Goal: Task Accomplishment & Management: Complete application form

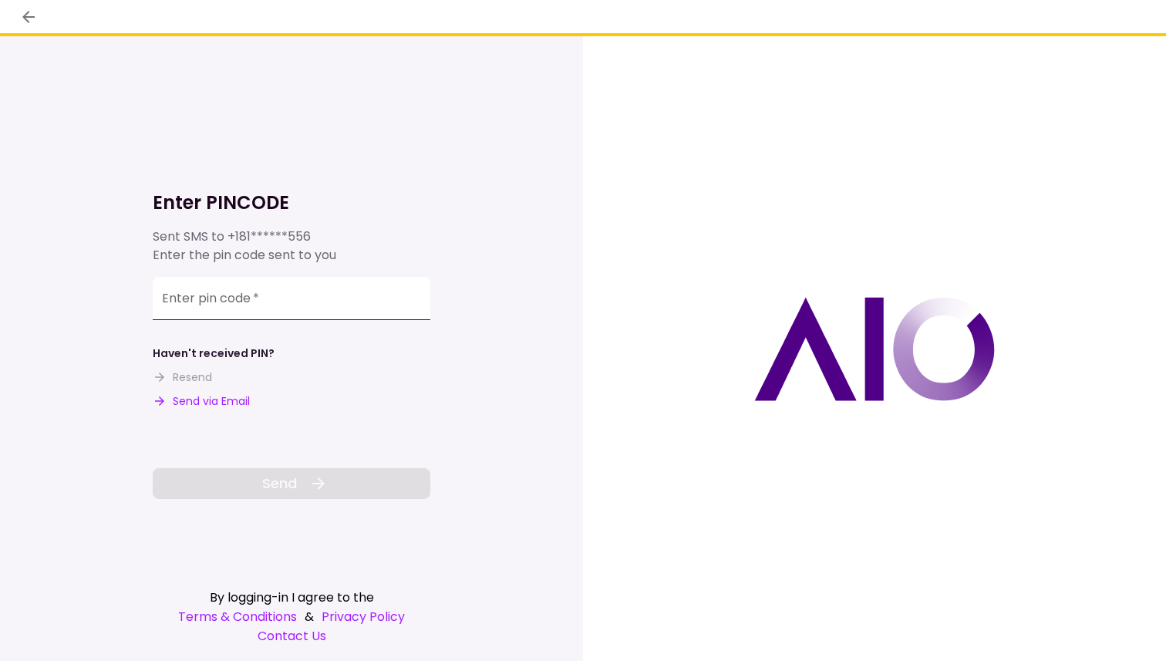
click at [221, 302] on input "Enter pin code   *" at bounding box center [292, 298] width 278 height 43
click at [251, 310] on input "Enter pin code   *" at bounding box center [292, 298] width 278 height 43
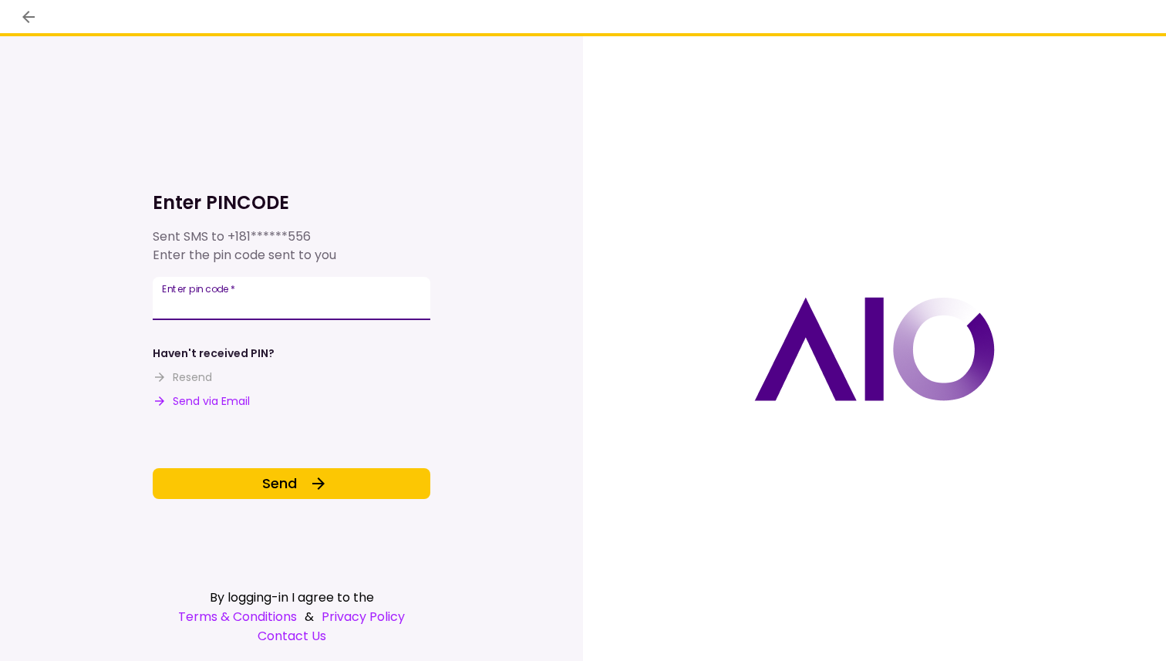
type input "******"
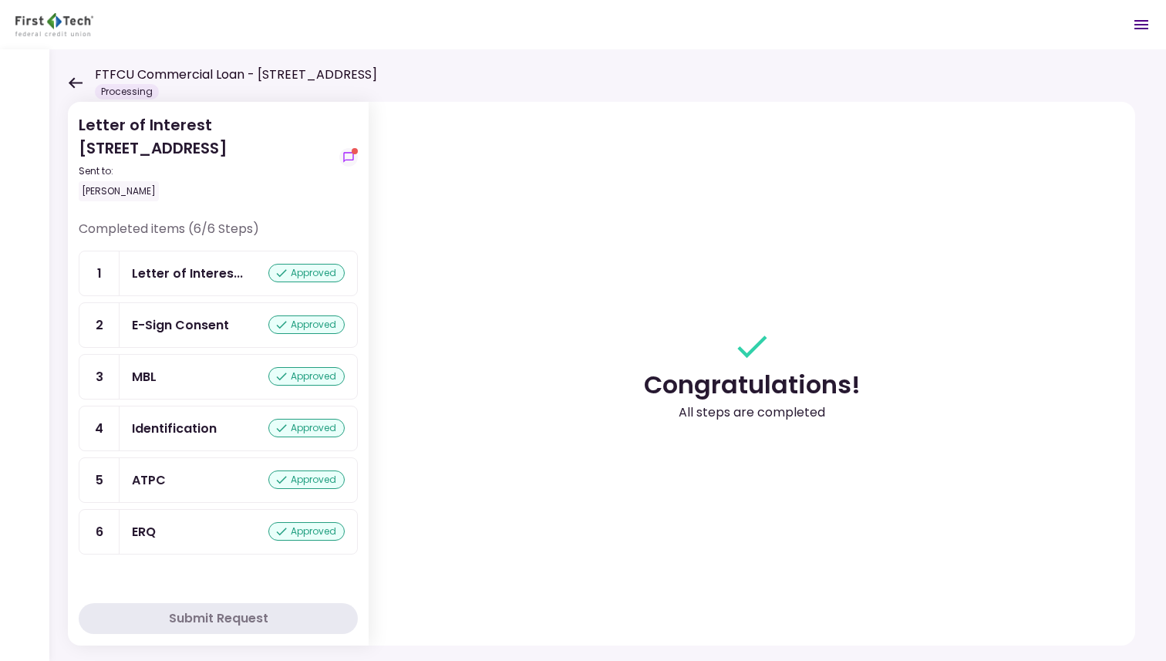
click at [74, 80] on icon at bounding box center [75, 83] width 15 height 12
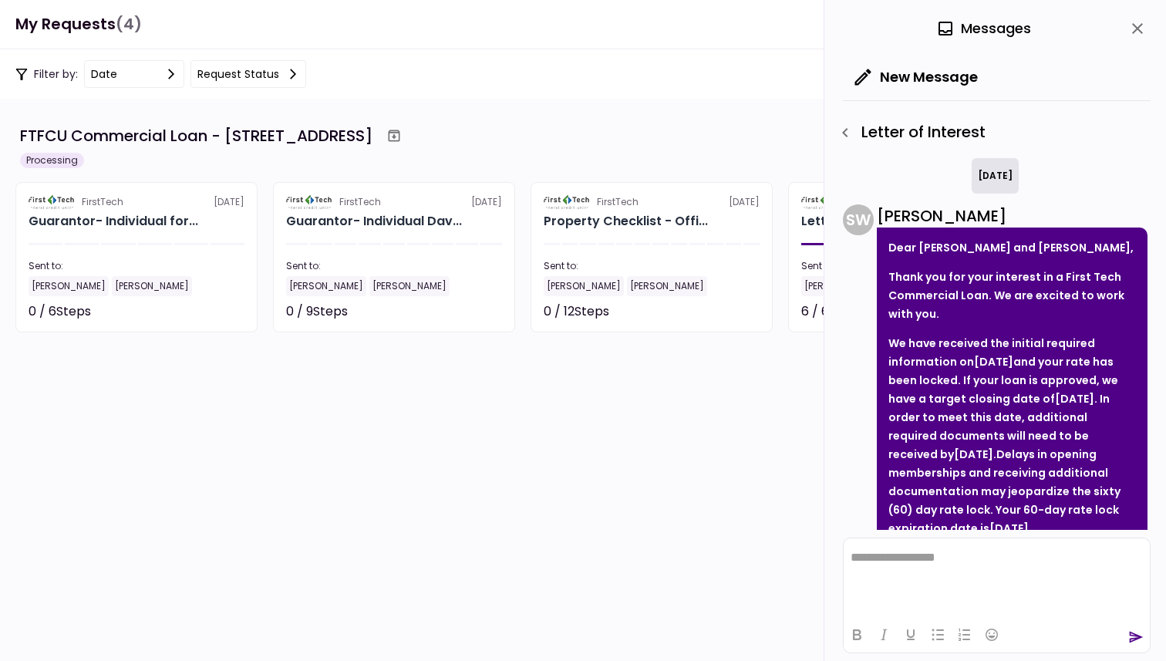
scroll to position [764, 0]
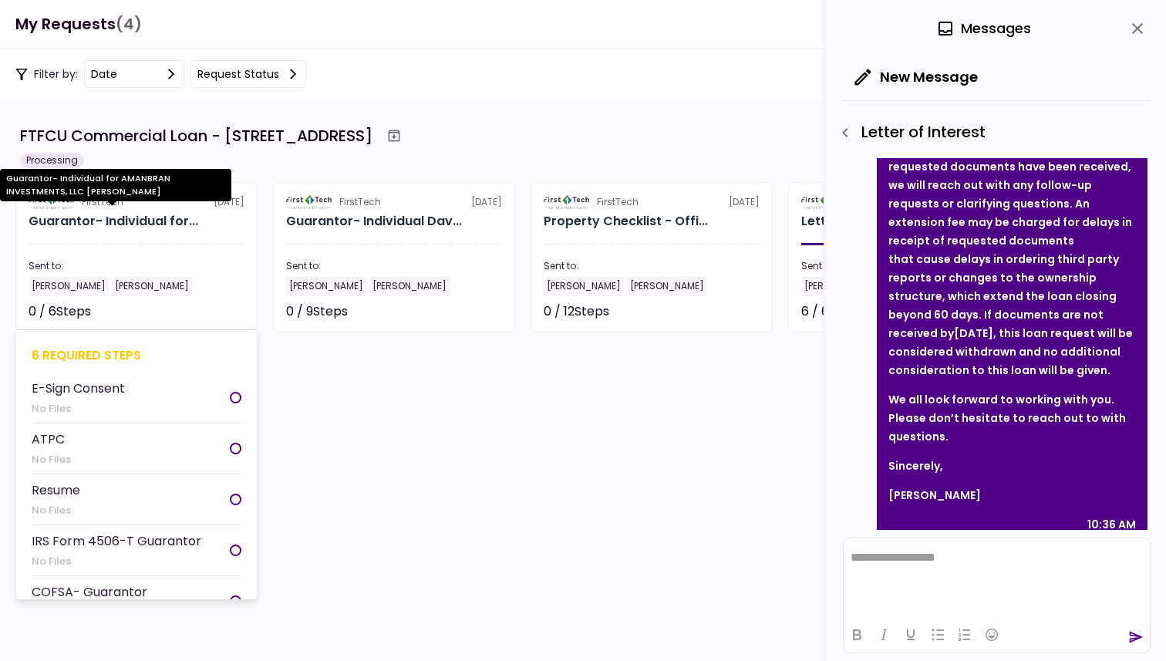
click at [76, 220] on div "Guarantor- Individual for..." at bounding box center [114, 221] width 170 height 19
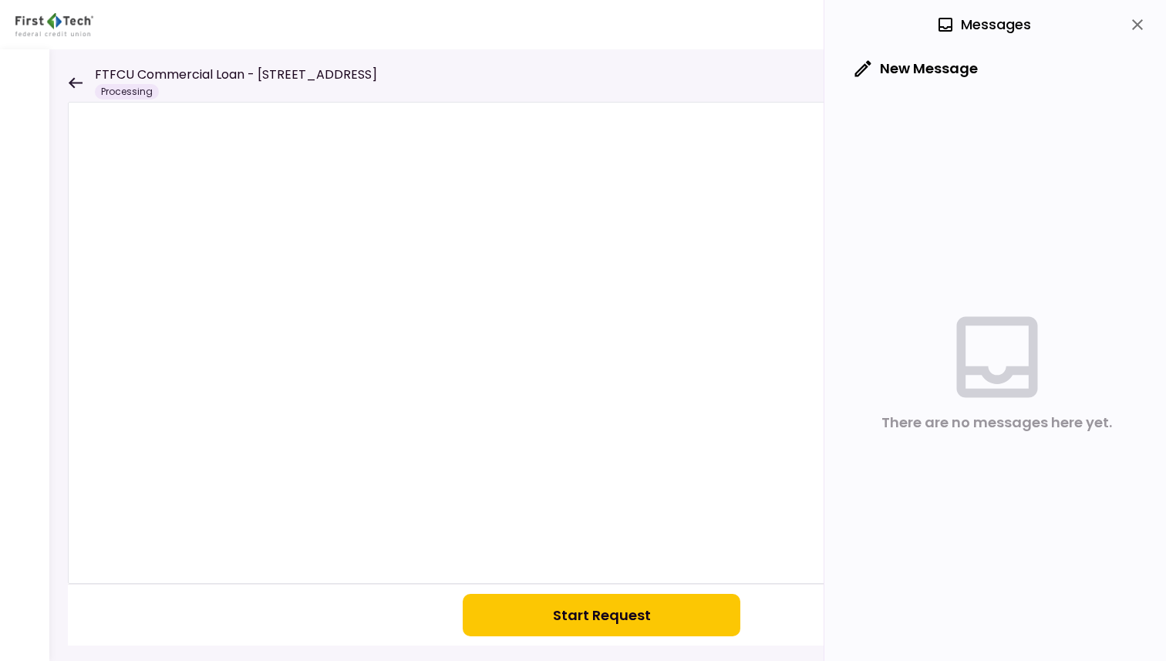
click at [589, 606] on button "Start Request" at bounding box center [602, 615] width 278 height 42
click at [68, 77] on icon at bounding box center [75, 83] width 15 height 12
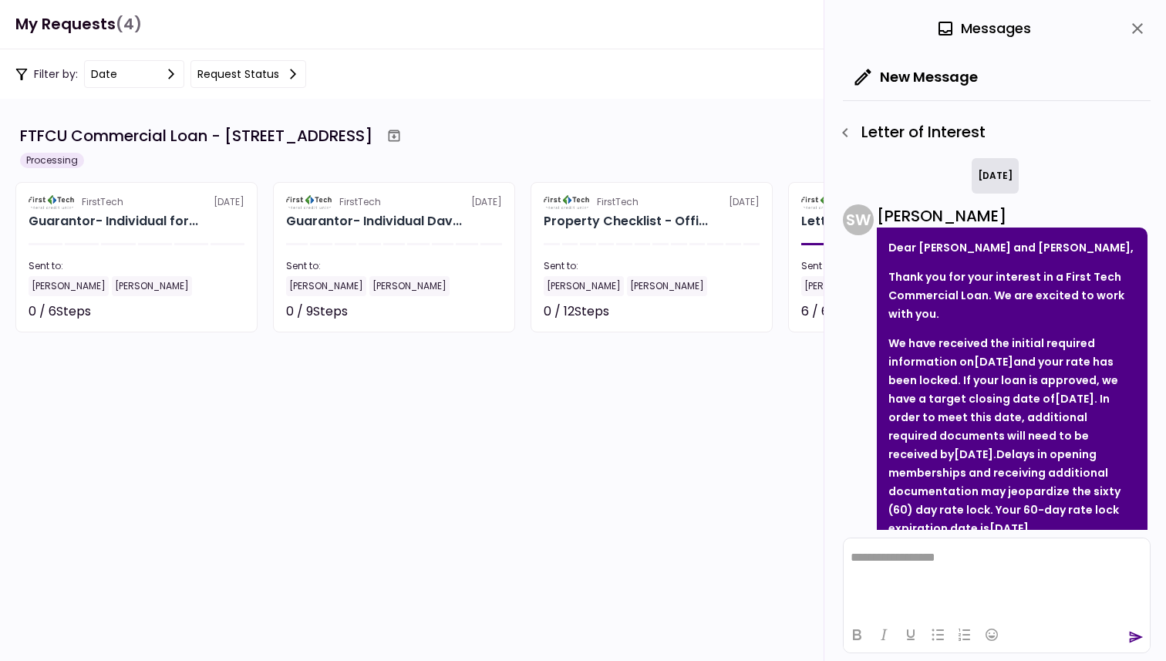
click at [1136, 27] on icon "close" at bounding box center [1137, 28] width 11 height 11
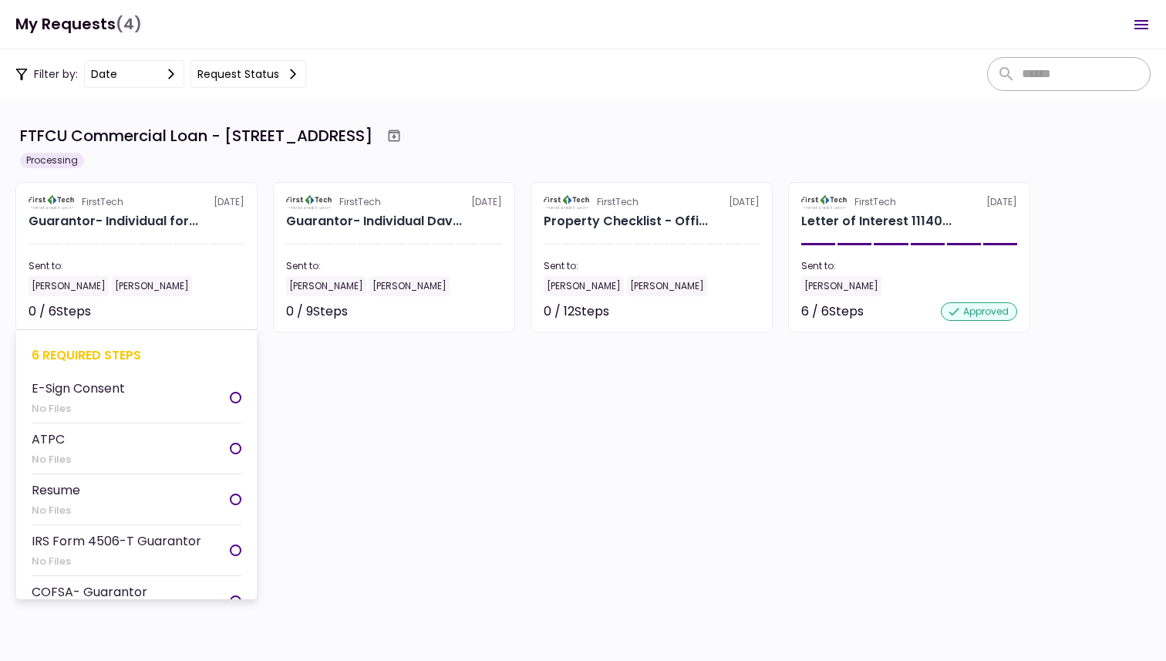
click at [74, 384] on div "E-Sign Consent" at bounding box center [78, 388] width 93 height 19
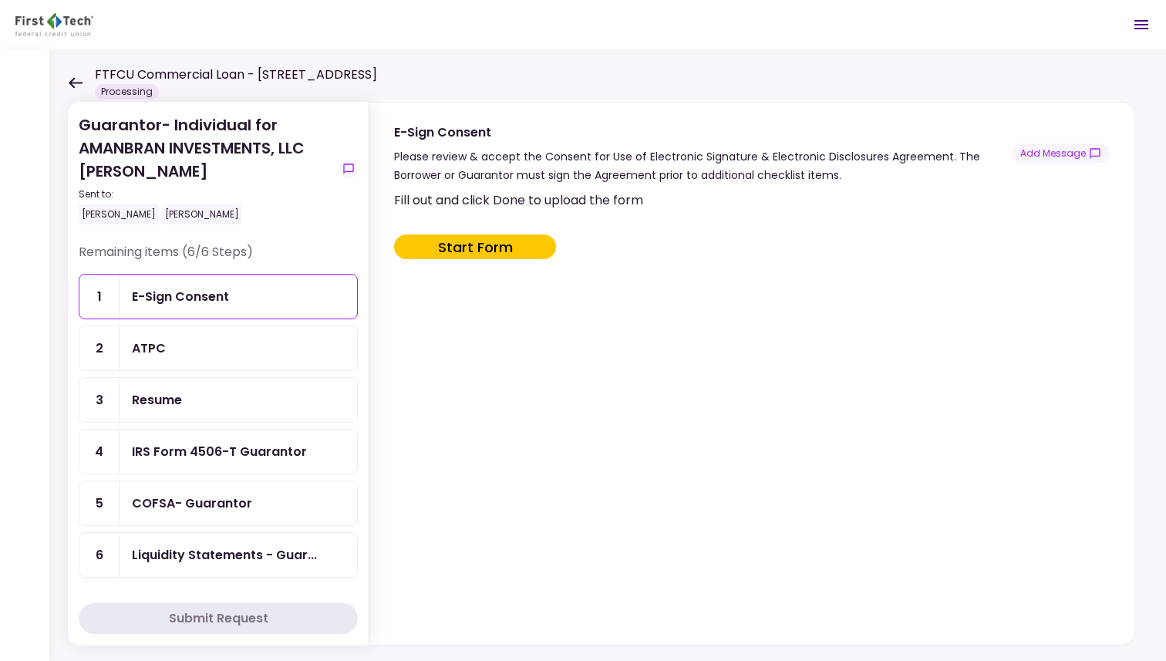
click at [445, 241] on button "Start Form" at bounding box center [475, 246] width 162 height 25
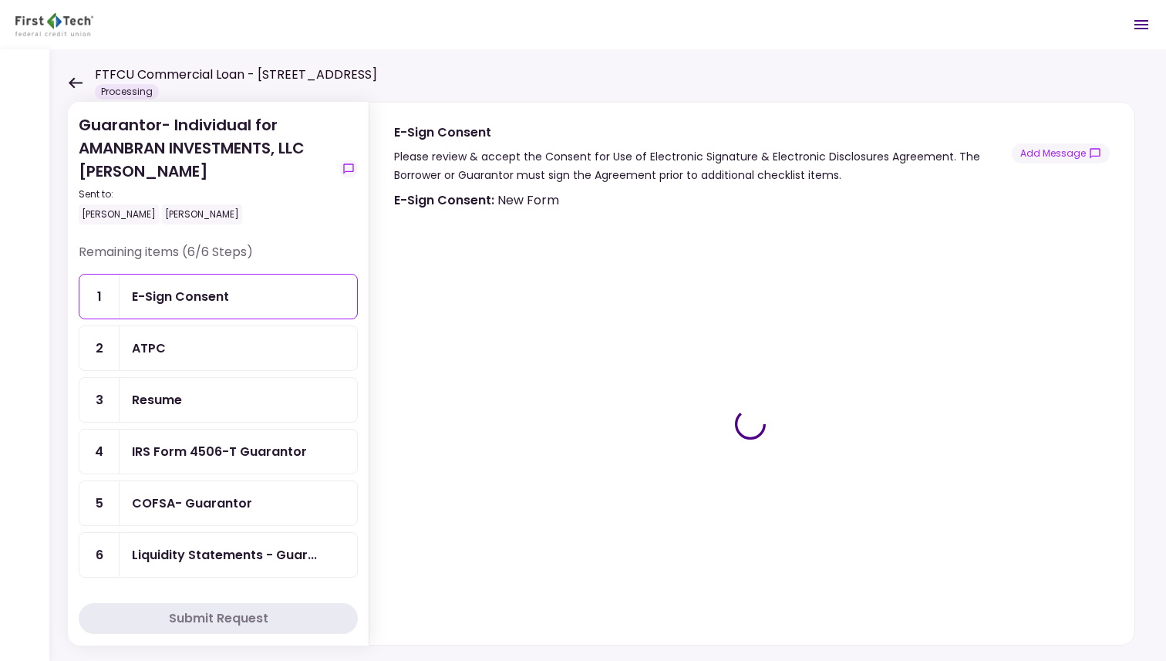
type input "***"
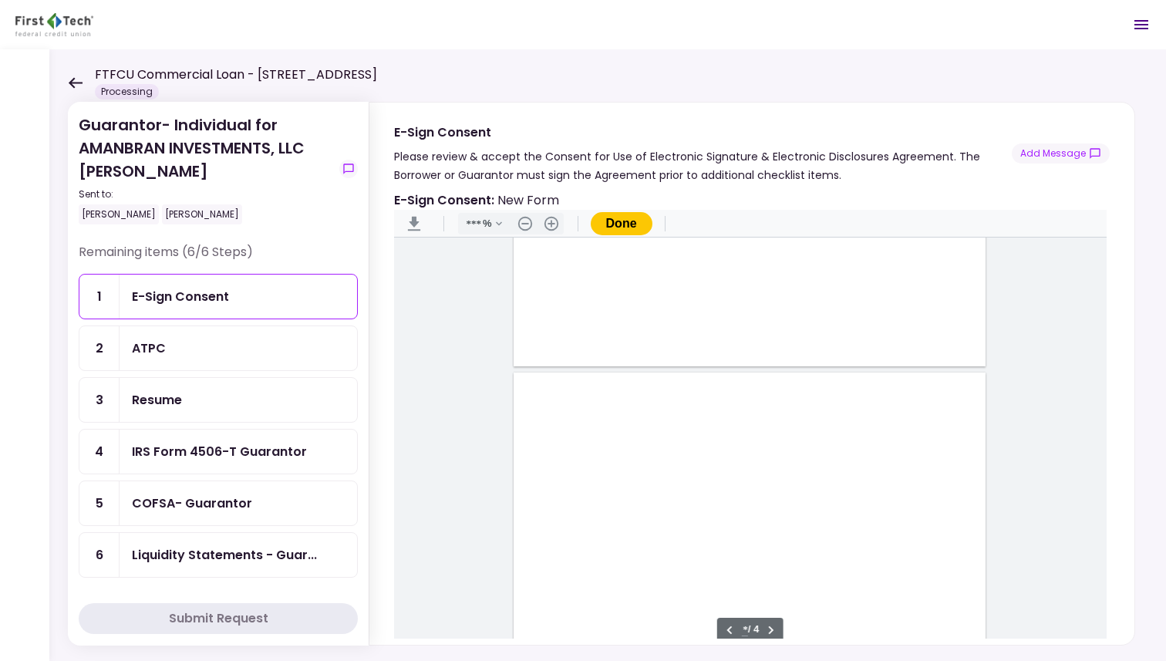
type input "*"
click at [541, 394] on div "Document Content" at bounding box center [547, 399] width 12 height 12
click at [596, 455] on div "Sign here" at bounding box center [598, 455] width 40 height 16
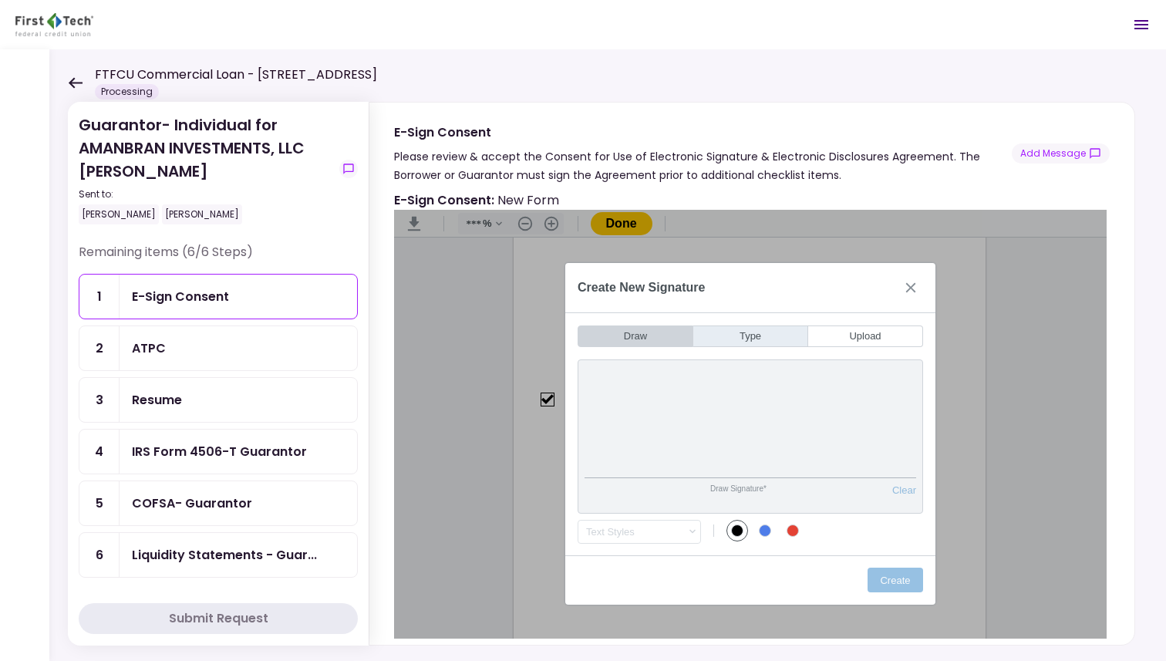
click at [748, 335] on button "Type" at bounding box center [750, 336] width 115 height 22
type input "*"
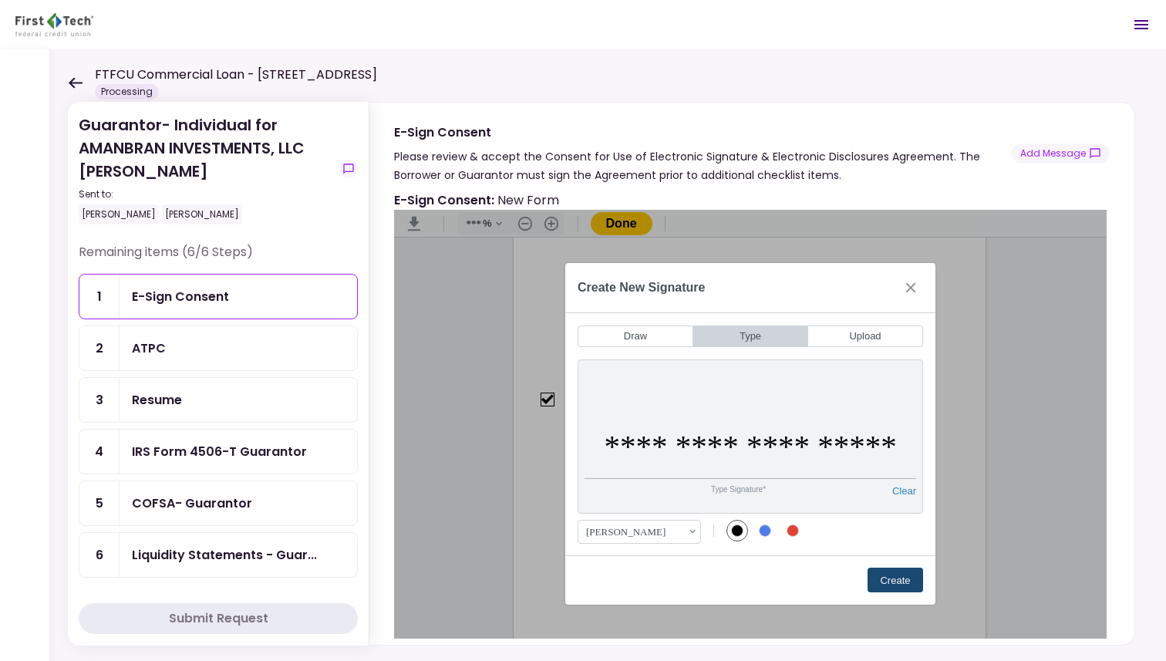
type input "**********"
click at [886, 578] on button "Create" at bounding box center [896, 580] width 56 height 25
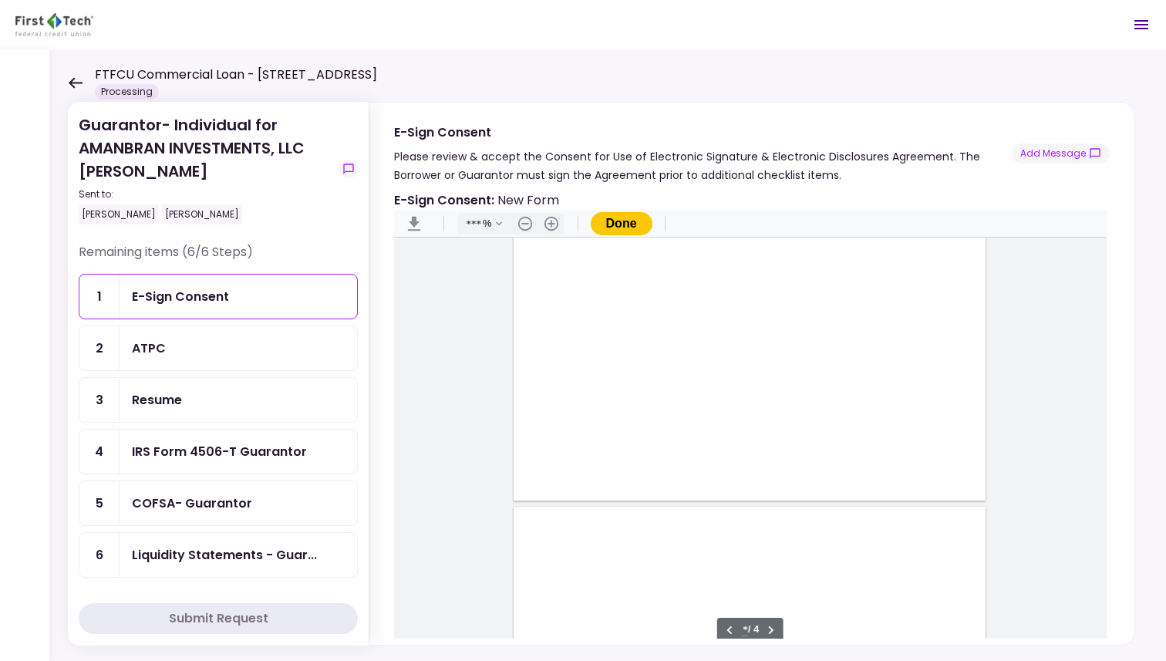
scroll to position [1565, 0]
type input "*"
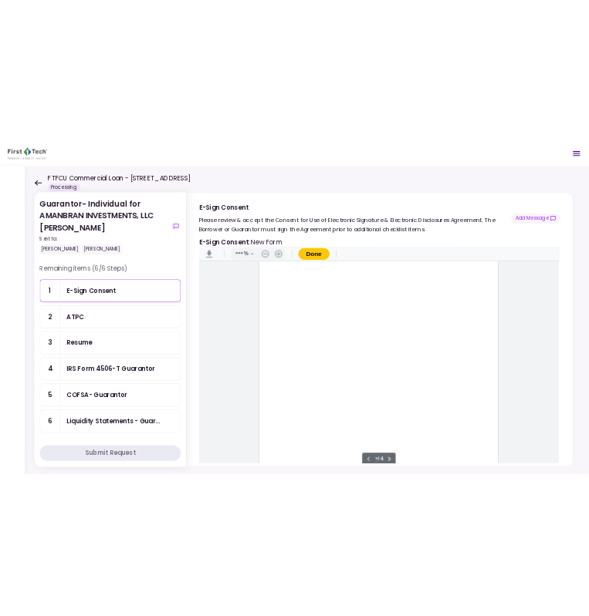
scroll to position [0, 0]
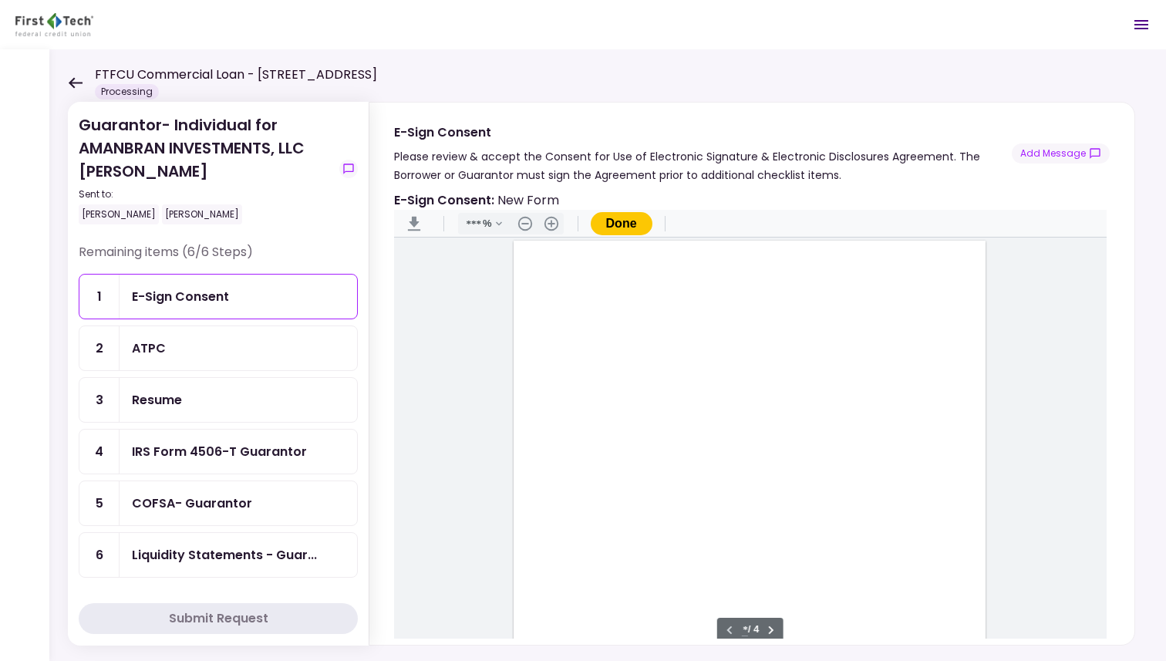
click at [621, 220] on button "Done" at bounding box center [622, 223] width 62 height 23
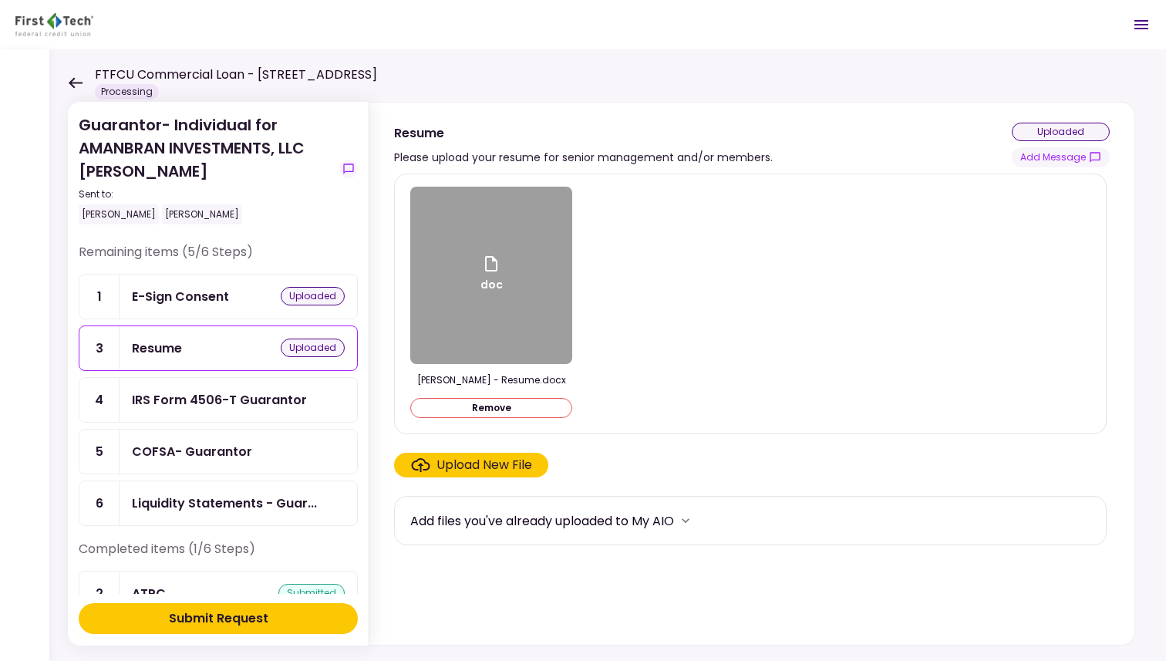
click at [491, 464] on div "Upload New File" at bounding box center [485, 465] width 96 height 19
click at [0, 0] on input "Upload New File" at bounding box center [0, 0] width 0 height 0
click at [180, 398] on div "IRS Form 4506-T Guarantor" at bounding box center [219, 399] width 175 height 19
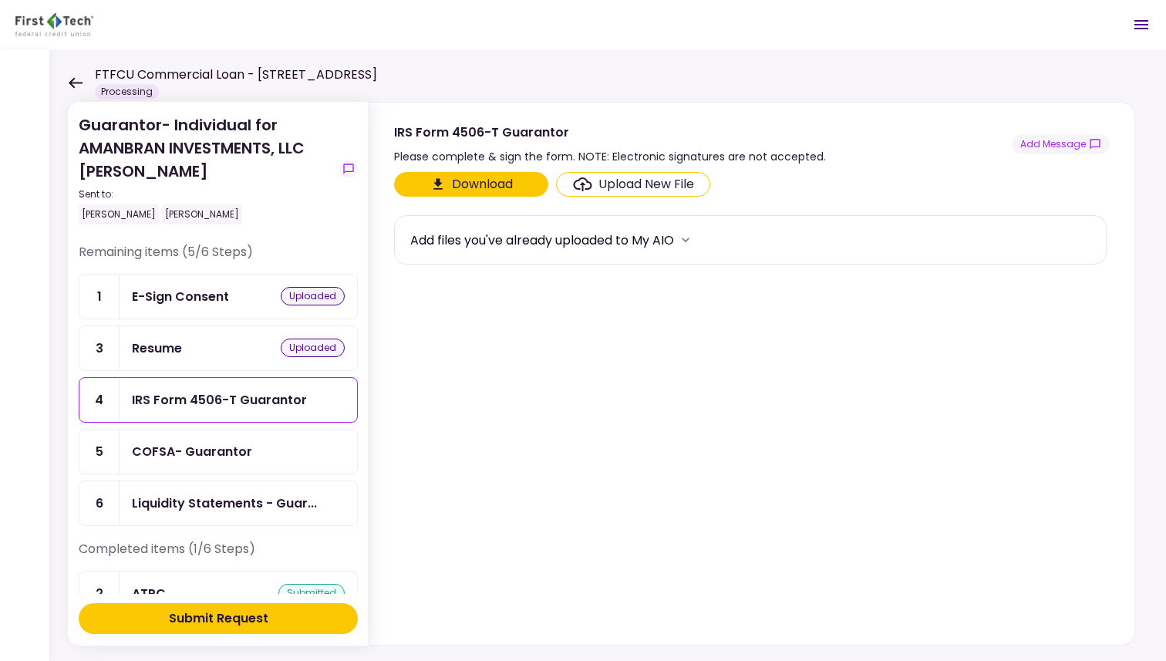
click at [477, 179] on button "Download" at bounding box center [471, 184] width 154 height 25
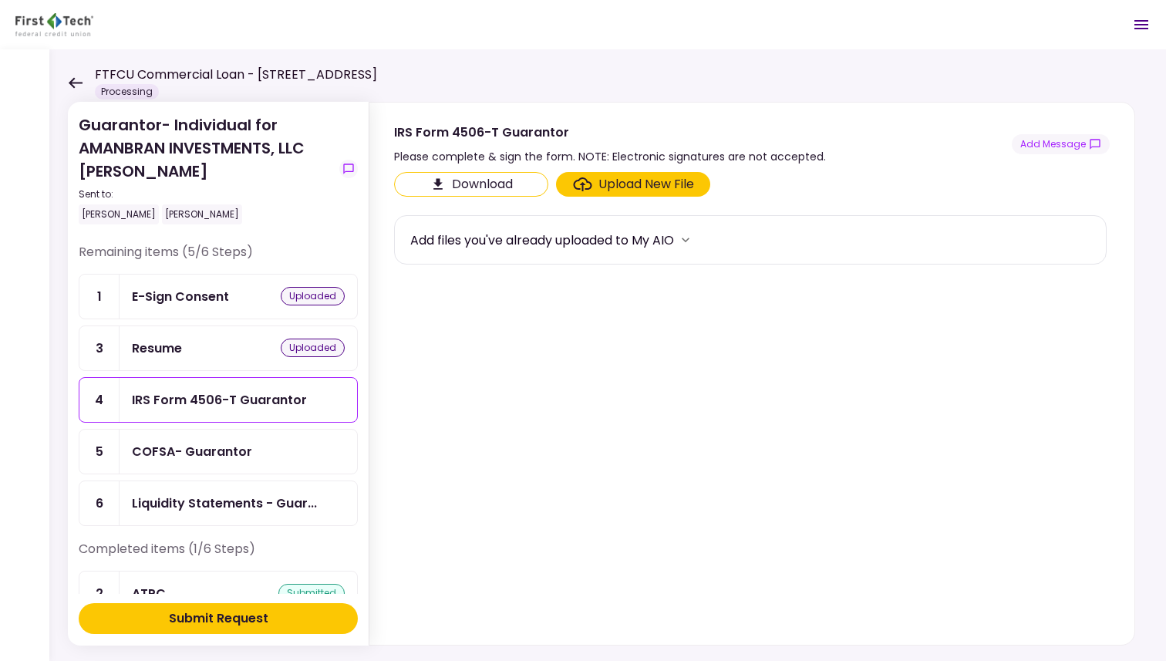
click at [218, 447] on div "COFSA- Guarantor" at bounding box center [192, 451] width 120 height 19
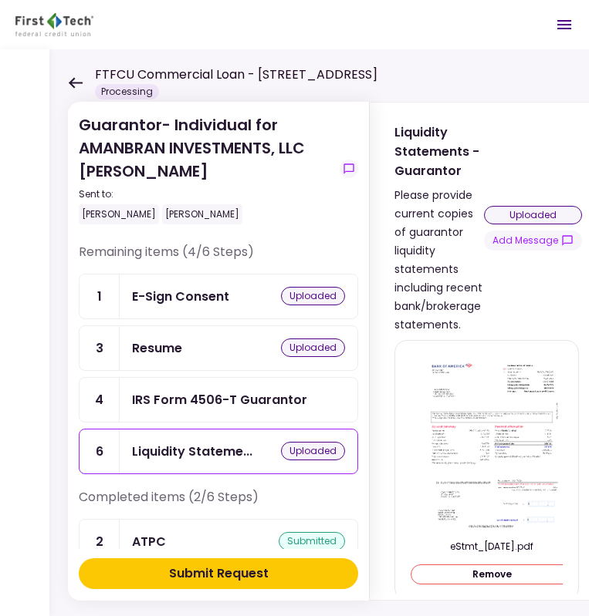
click at [493, 570] on button "Remove" at bounding box center [491, 575] width 162 height 20
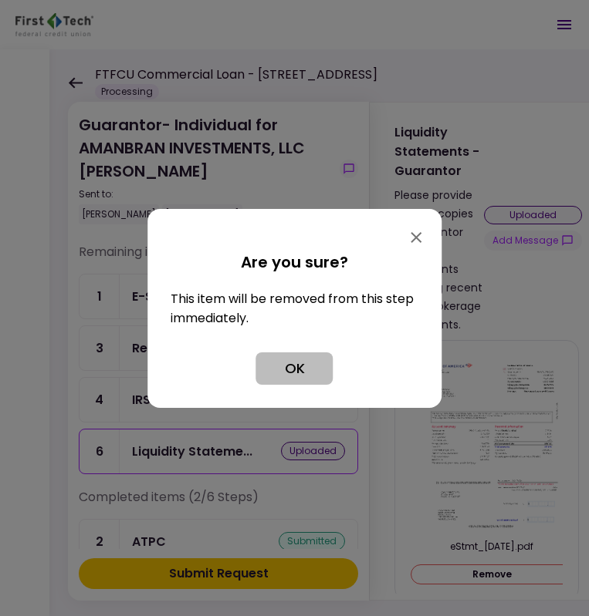
click at [301, 375] on button "OK" at bounding box center [294, 368] width 77 height 32
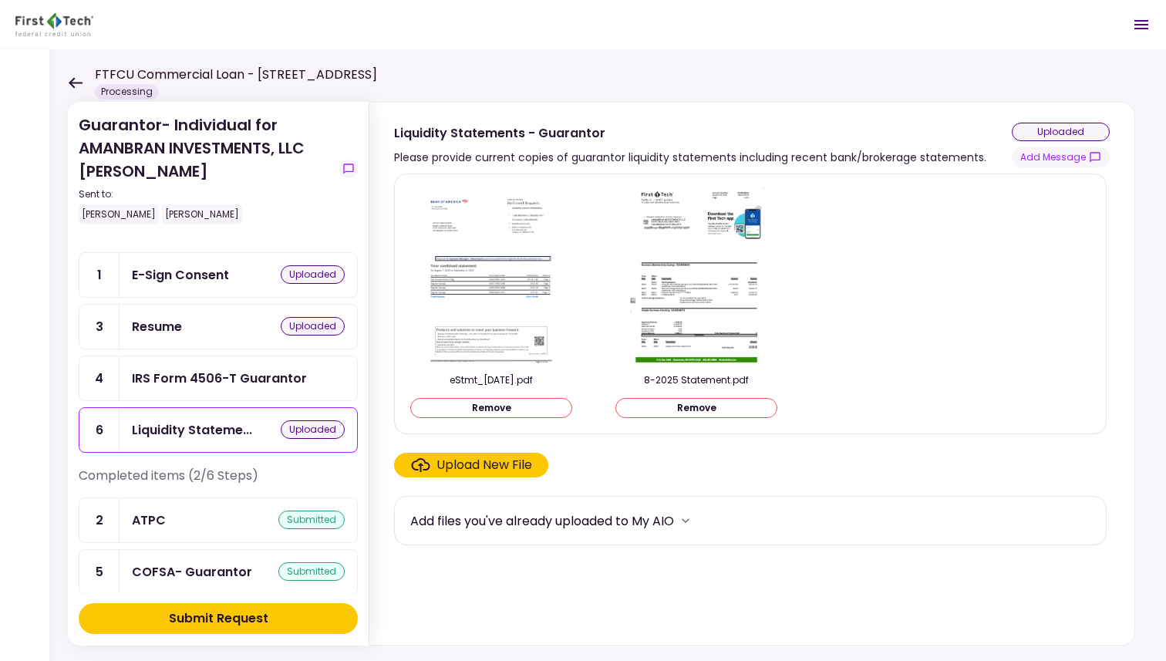
scroll to position [32, 0]
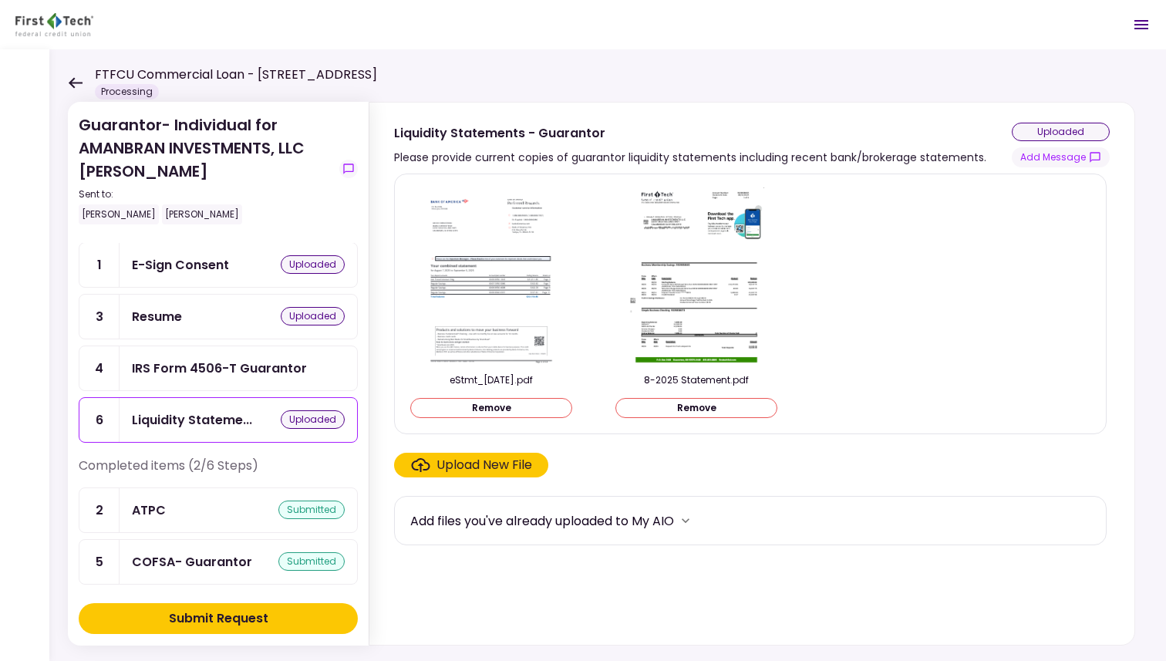
click at [241, 366] on div "IRS Form 4506-T Guarantor" at bounding box center [219, 368] width 175 height 19
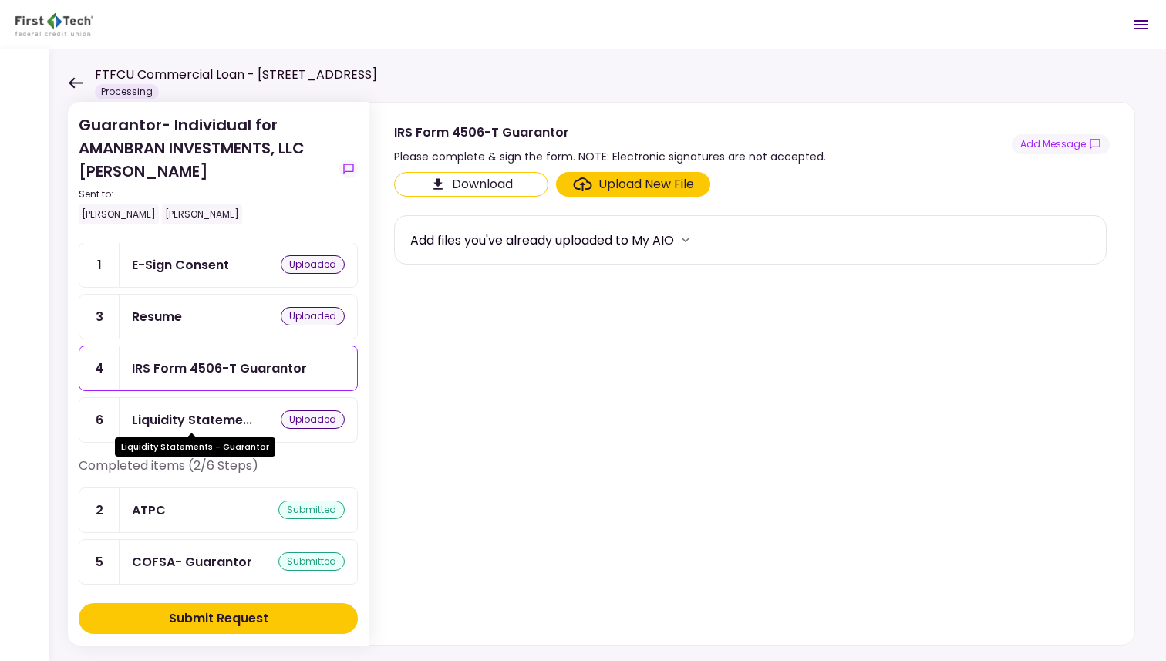
click at [213, 413] on div "Liquidity Stateme..." at bounding box center [192, 419] width 120 height 19
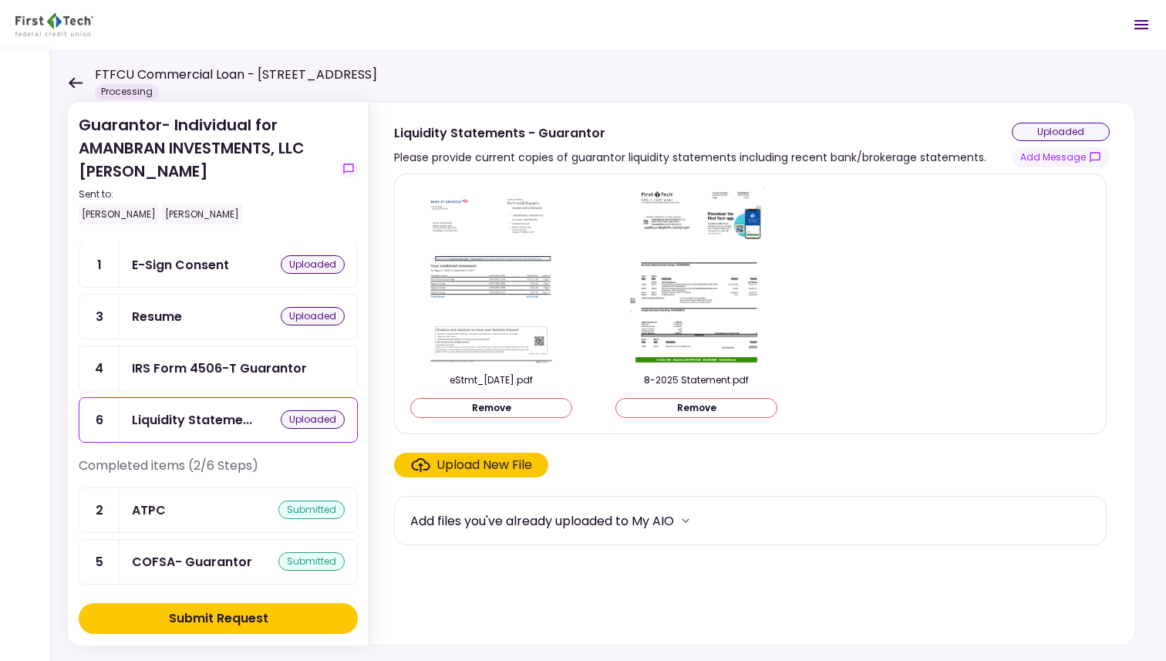
click at [73, 80] on icon at bounding box center [75, 83] width 15 height 12
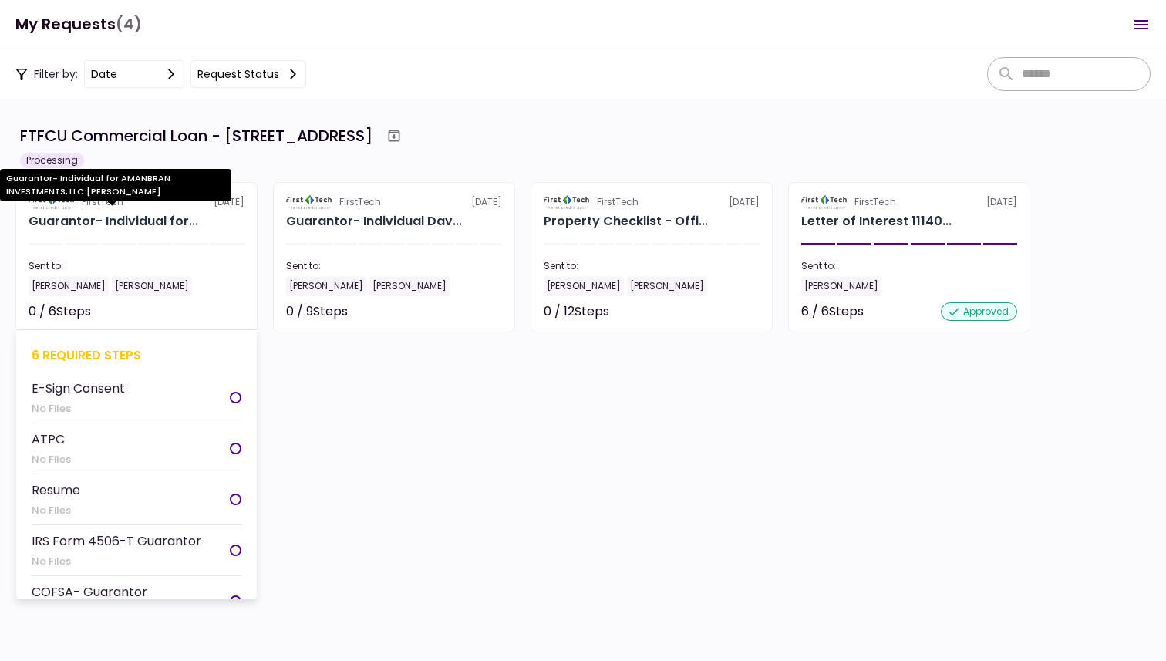
click at [153, 218] on div "Guarantor- Individual for..." at bounding box center [114, 221] width 170 height 19
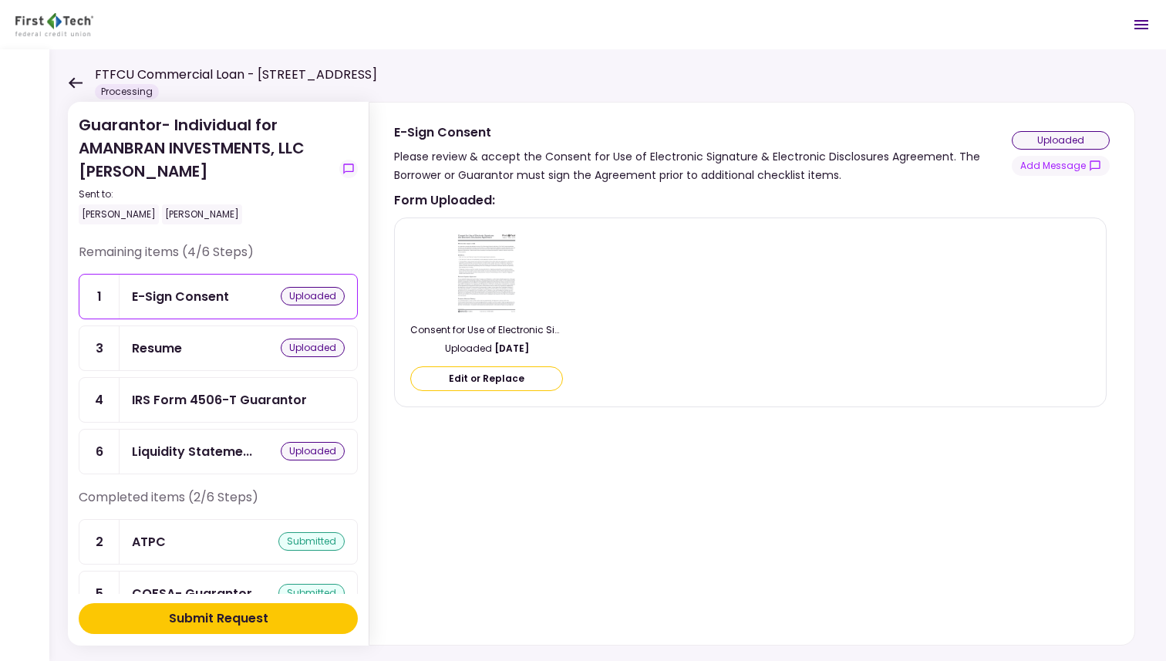
click at [77, 79] on icon at bounding box center [75, 83] width 15 height 12
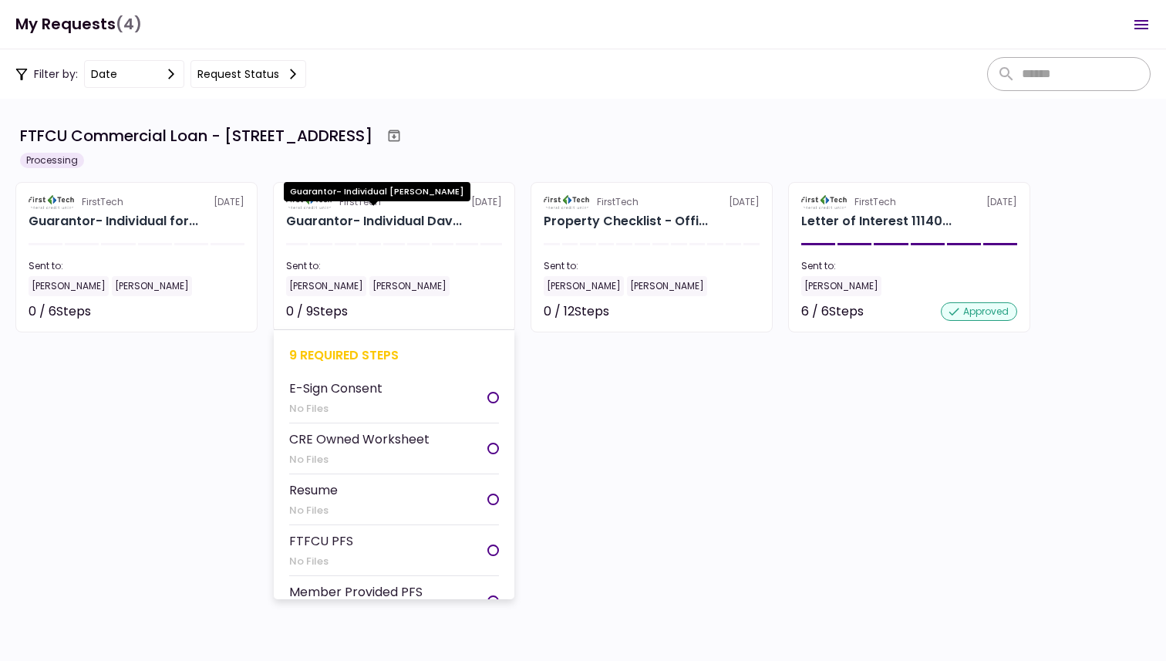
click at [325, 221] on div "Guarantor- Individual Dav..." at bounding box center [374, 221] width 176 height 19
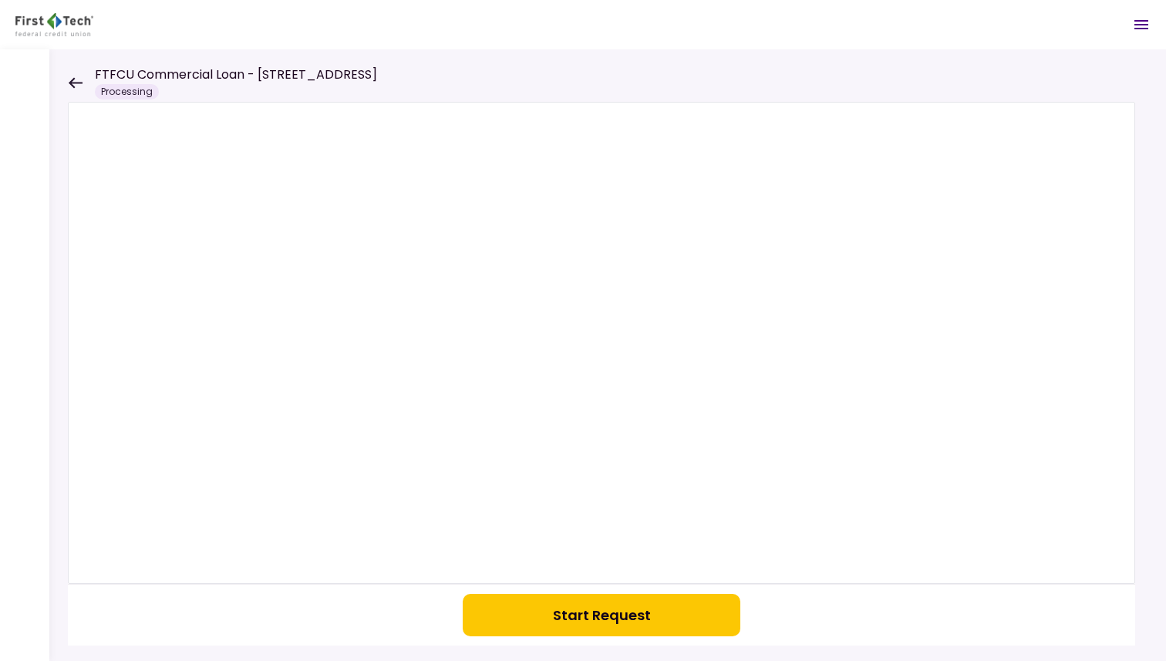
click at [602, 612] on button "Start Request" at bounding box center [602, 615] width 278 height 42
click at [79, 81] on icon at bounding box center [75, 83] width 15 height 12
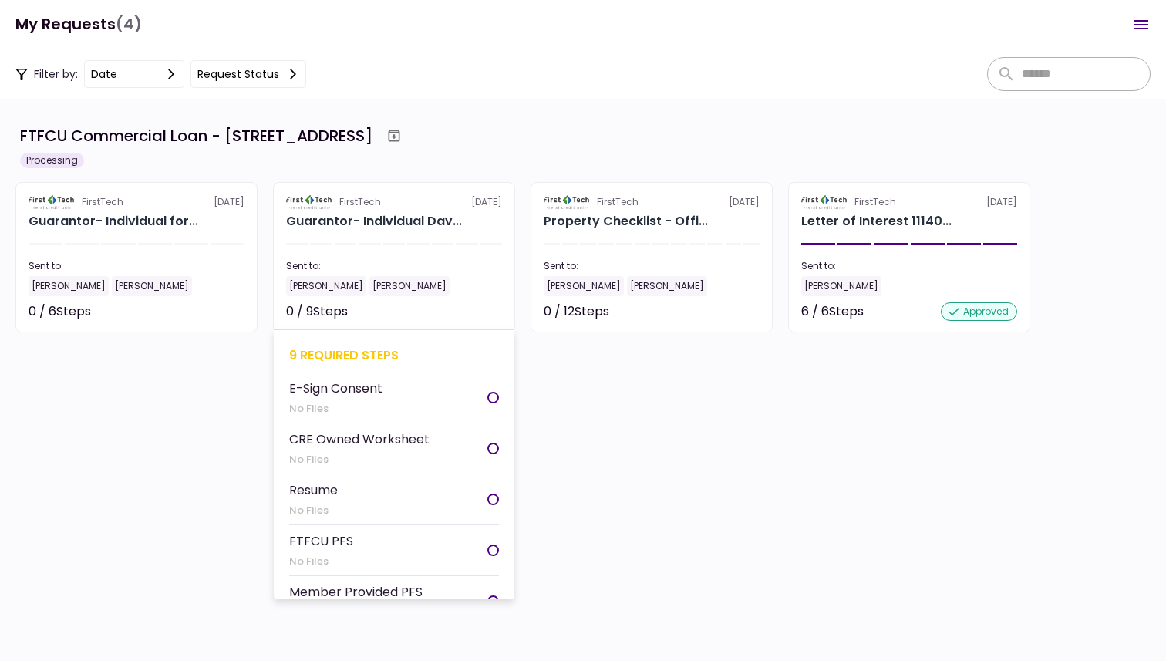
click at [320, 386] on div "E-Sign Consent" at bounding box center [335, 388] width 93 height 19
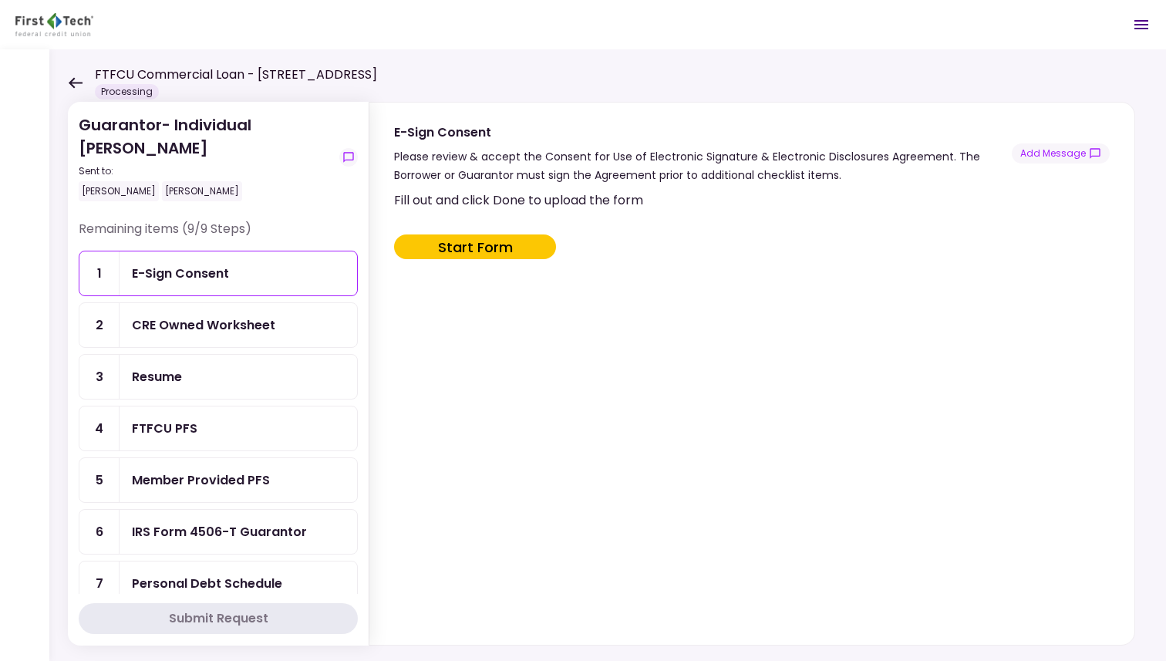
click at [494, 245] on button "Start Form" at bounding box center [475, 246] width 162 height 25
type input "***"
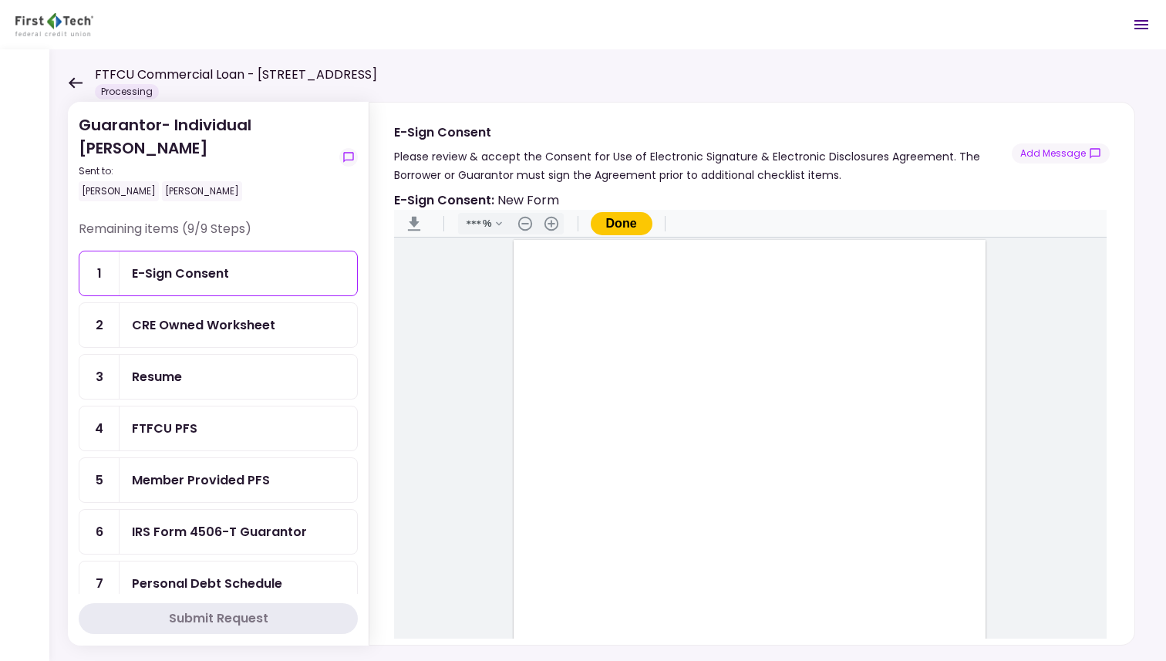
scroll to position [280, 0]
type input "*"
click at [544, 406] on div "Document Content" at bounding box center [547, 406] width 12 height 12
click at [598, 457] on div "Sign here" at bounding box center [598, 461] width 40 height 16
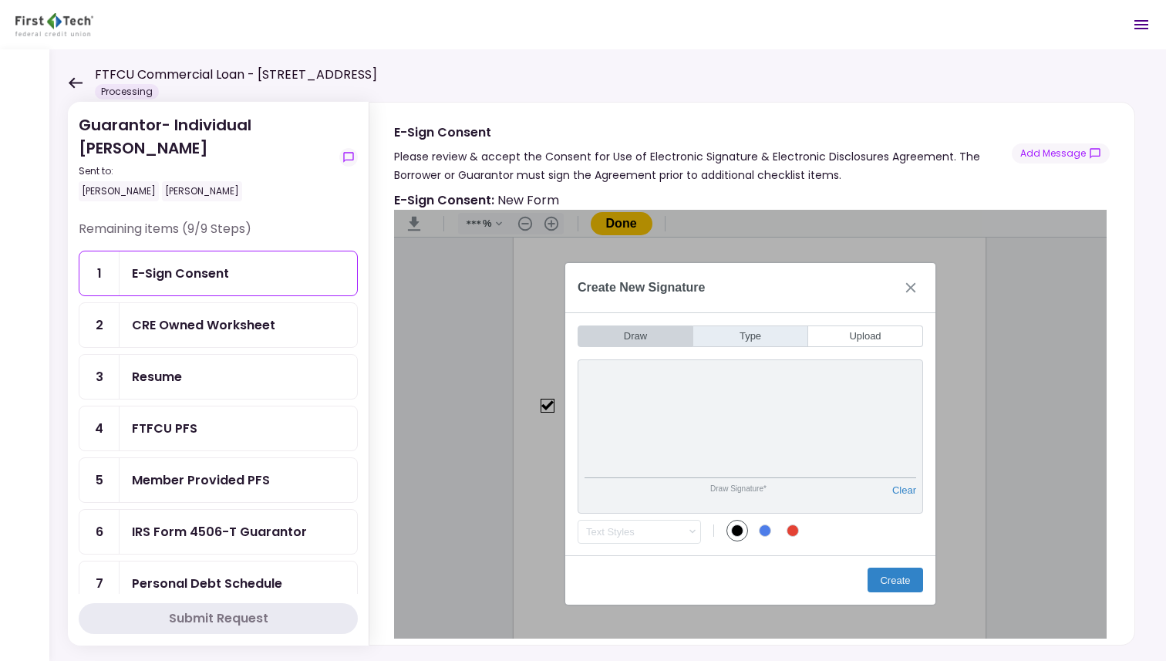
click at [760, 335] on button "Type" at bounding box center [750, 336] width 115 height 22
type input "*"
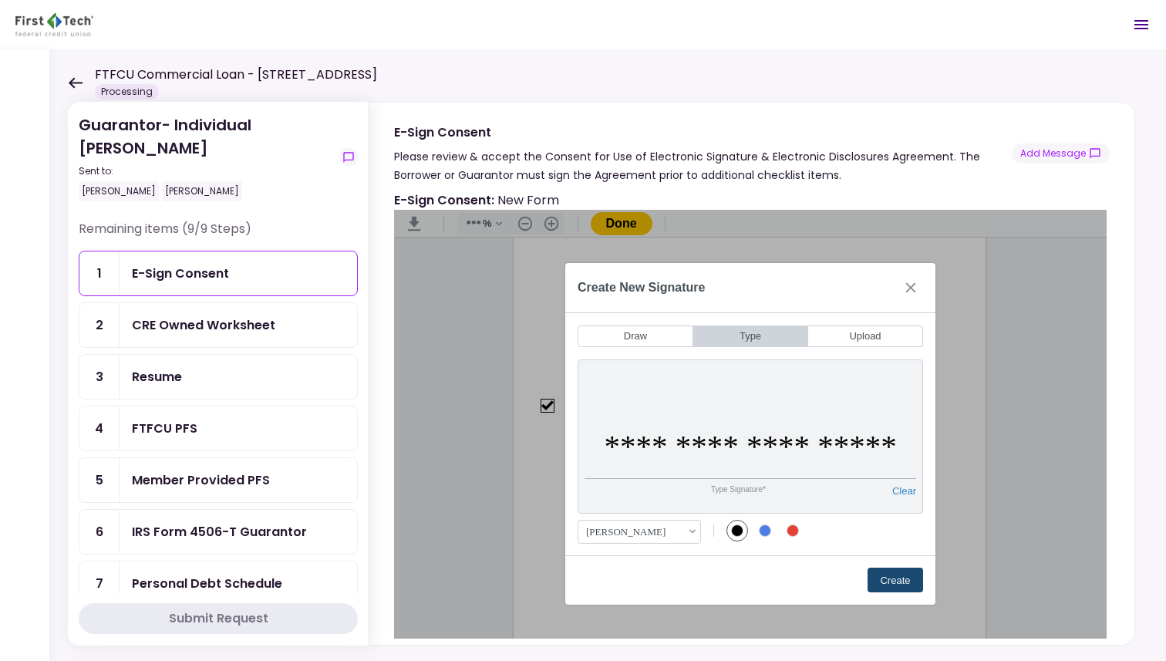
type input "**********"
click at [905, 582] on button "Create" at bounding box center [896, 580] width 56 height 25
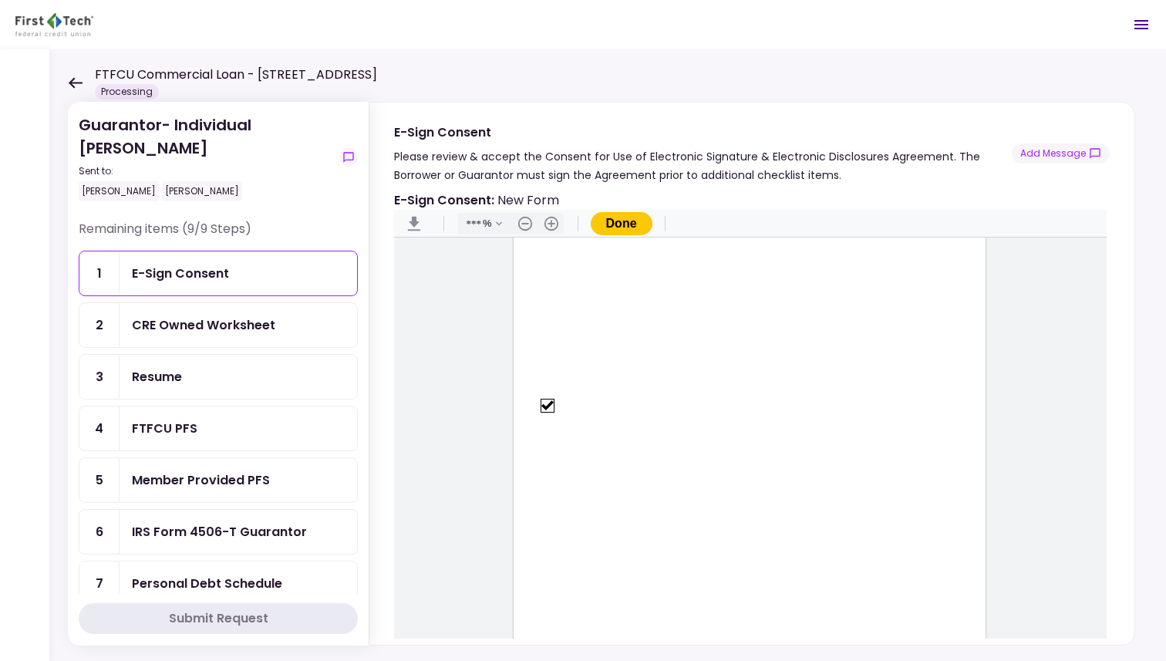
click at [619, 226] on button "Done" at bounding box center [622, 223] width 62 height 23
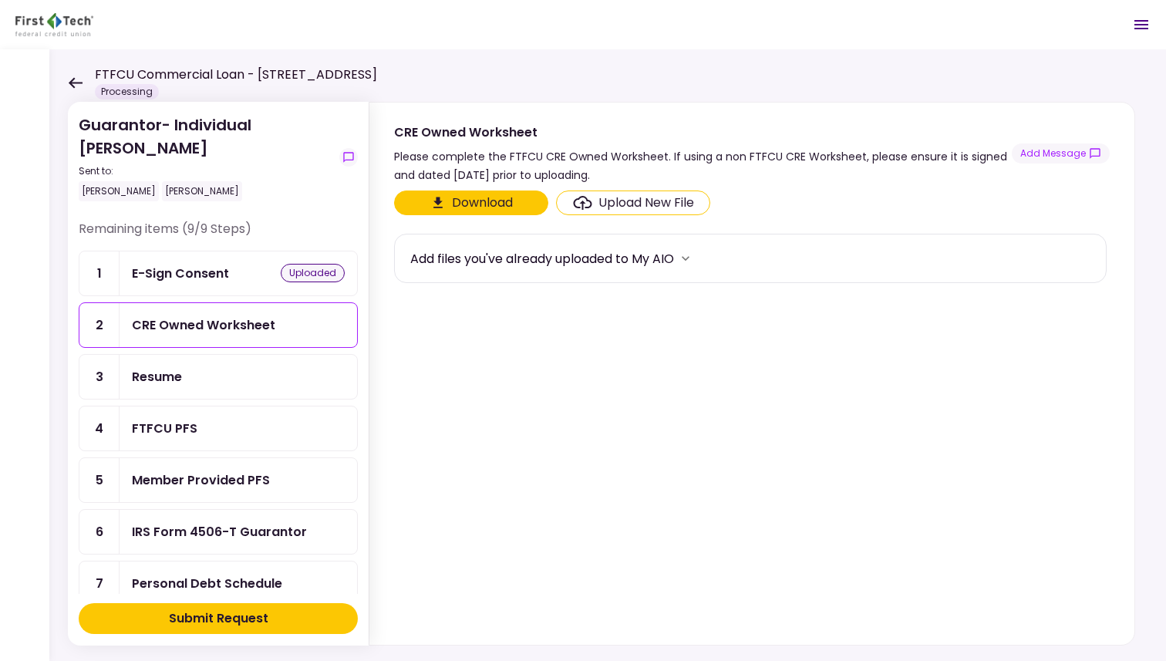
click at [487, 205] on button "Download" at bounding box center [471, 203] width 154 height 25
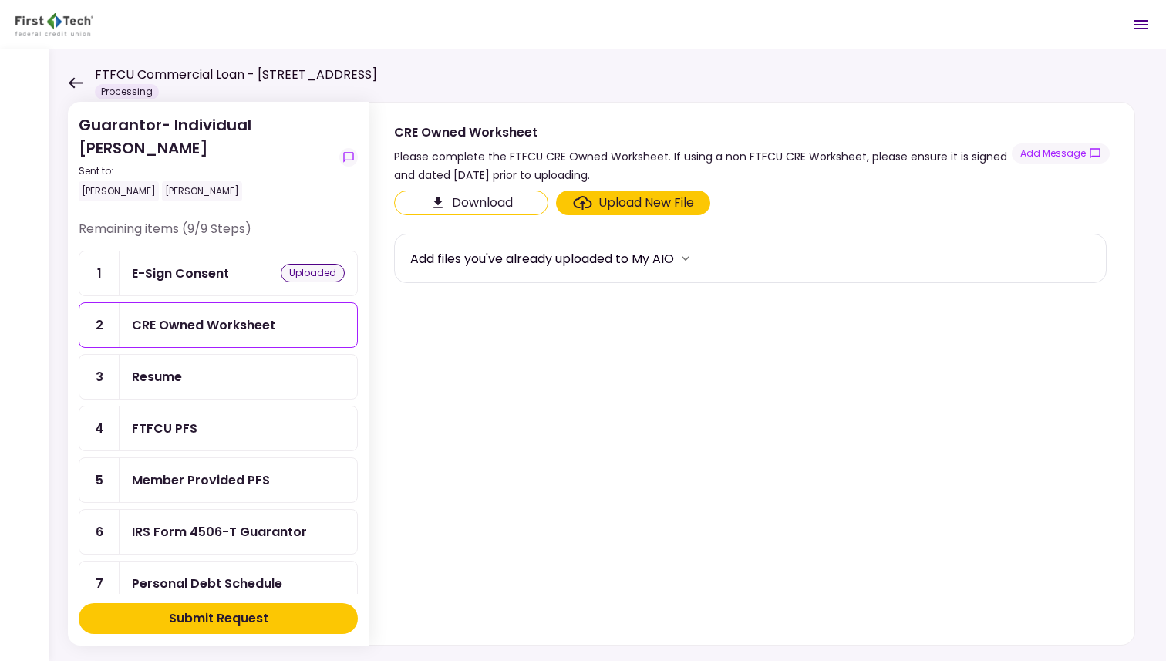
click at [484, 204] on button "Download" at bounding box center [471, 203] width 154 height 25
